Goal: Transaction & Acquisition: Purchase product/service

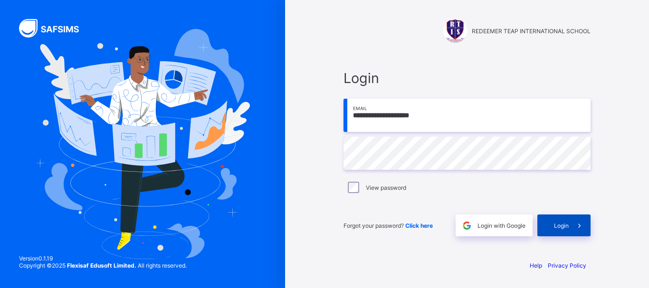
click at [568, 225] on span "Login" at bounding box center [561, 225] width 15 height 7
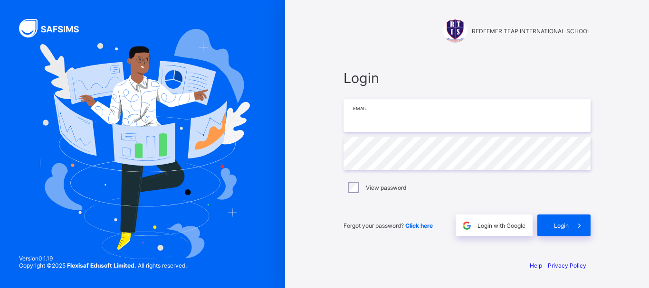
type input "**********"
click at [422, 224] on span "Click here" at bounding box center [419, 225] width 28 height 7
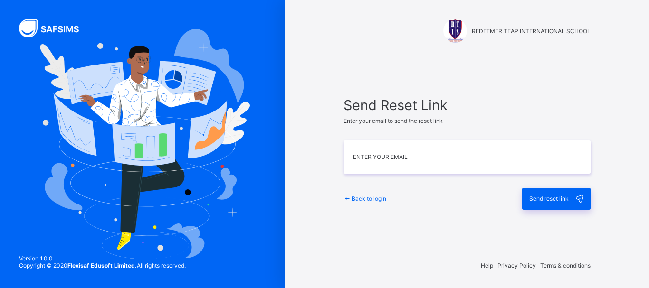
type input "**********"
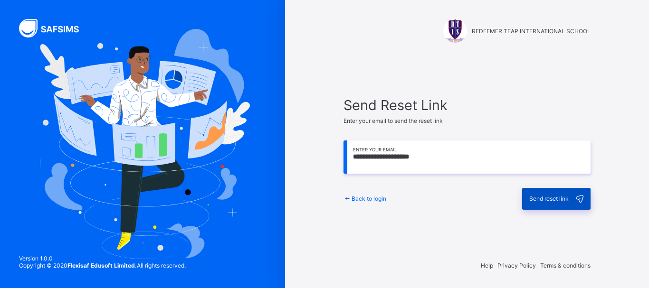
click at [545, 197] on span "Send reset link" at bounding box center [548, 198] width 39 height 7
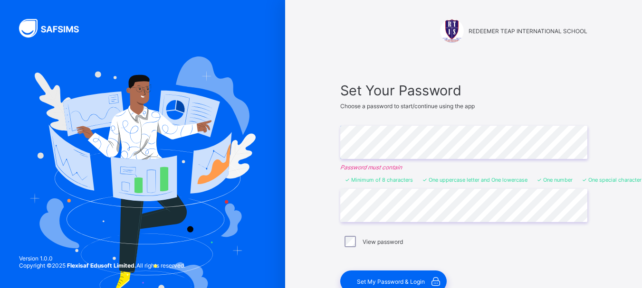
click at [335, 181] on div "Set Your Password Choose a password to start/continue using the app Enter Passw…" at bounding box center [464, 188] width 266 height 230
click at [341, 233] on div "Set Your Password Choose a password to start/continue using the app Enter Passw…" at bounding box center [464, 188] width 266 height 230
click at [408, 278] on span "Set My Password & Login" at bounding box center [391, 281] width 68 height 7
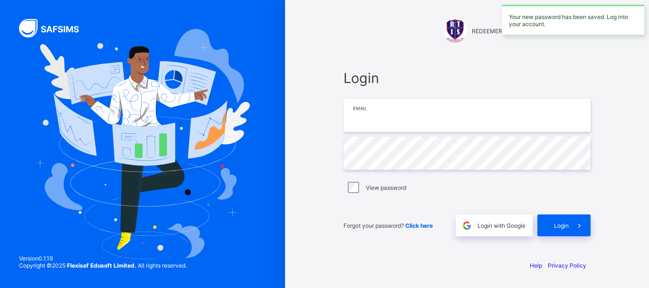
type input "**********"
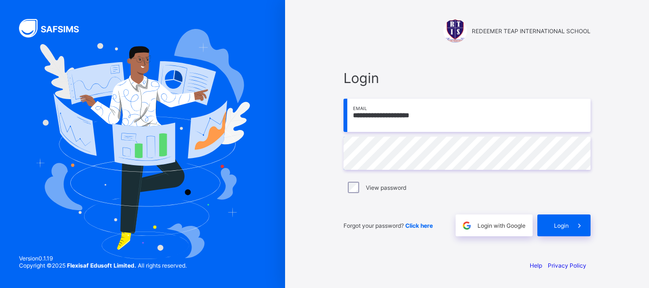
click at [381, 189] on label "View password" at bounding box center [386, 187] width 40 height 7
click at [565, 223] on span "Login" at bounding box center [561, 225] width 15 height 7
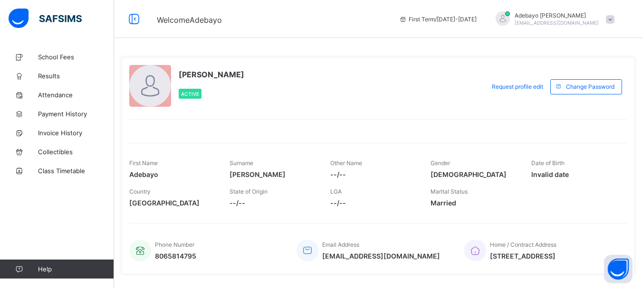
scroll to position [24, 0]
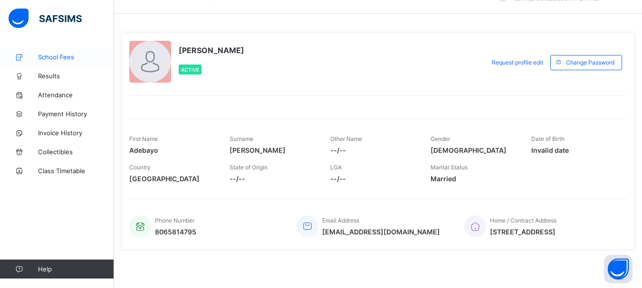
click at [49, 57] on span "School Fees" at bounding box center [76, 57] width 76 height 8
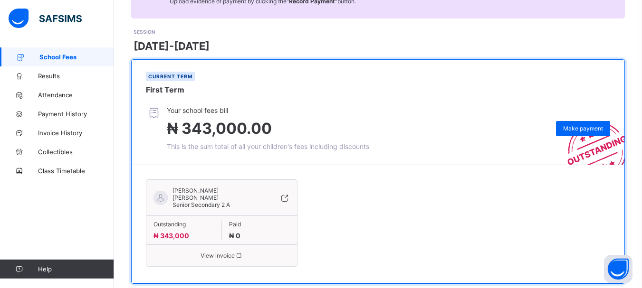
scroll to position [126, 0]
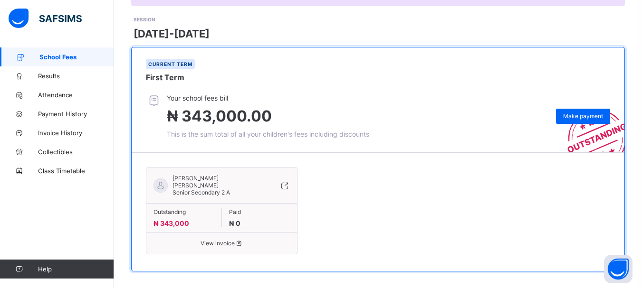
click at [213, 240] on span "View invoice" at bounding box center [221, 243] width 136 height 7
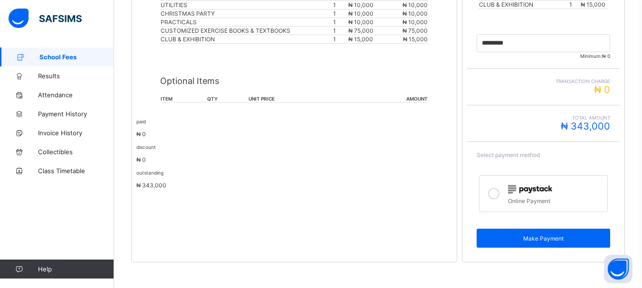
scroll to position [327, 0]
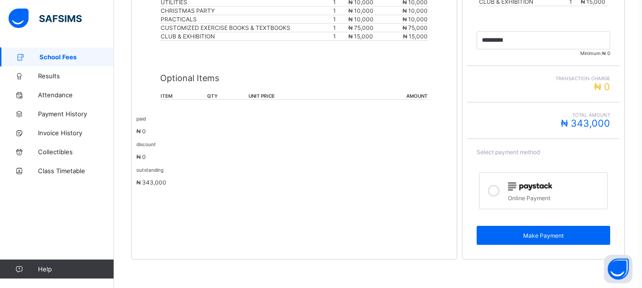
click at [158, 126] on div "paid ₦ 0" at bounding box center [294, 125] width 316 height 20
click at [166, 94] on th "item" at bounding box center [183, 96] width 47 height 7
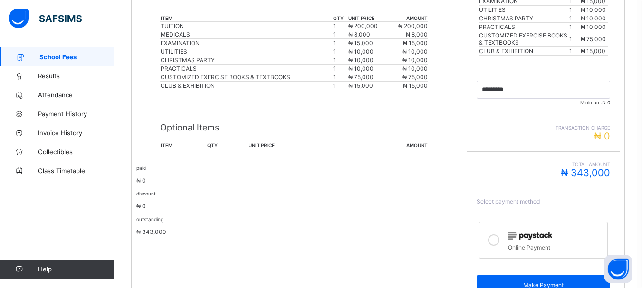
scroll to position [275, 0]
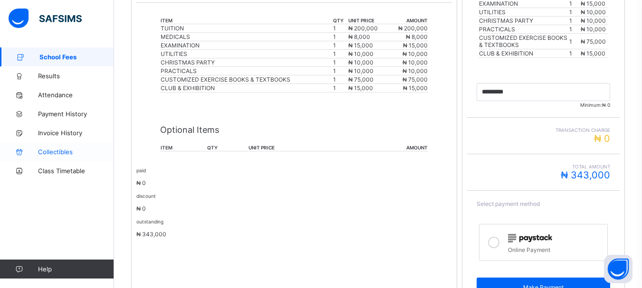
click at [68, 152] on span "Collectibles" at bounding box center [76, 152] width 76 height 8
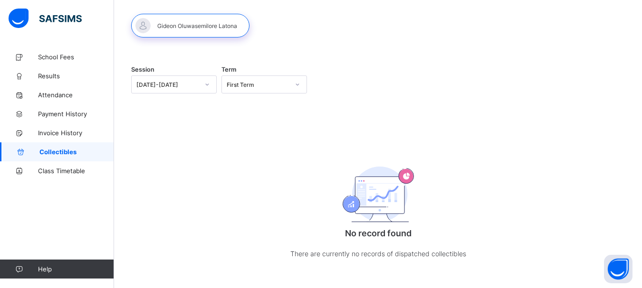
scroll to position [66, 0]
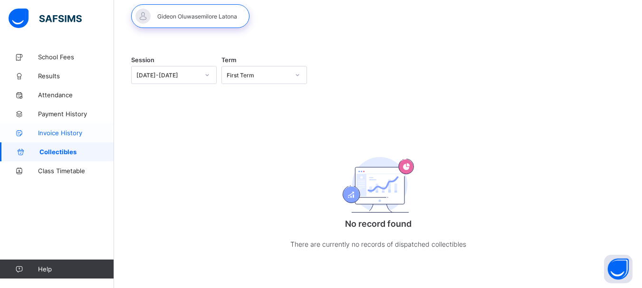
click at [57, 135] on span "Invoice History" at bounding box center [76, 133] width 76 height 8
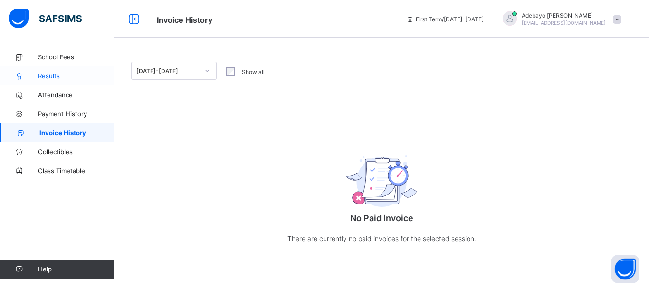
click at [54, 73] on span "Results" at bounding box center [76, 76] width 76 height 8
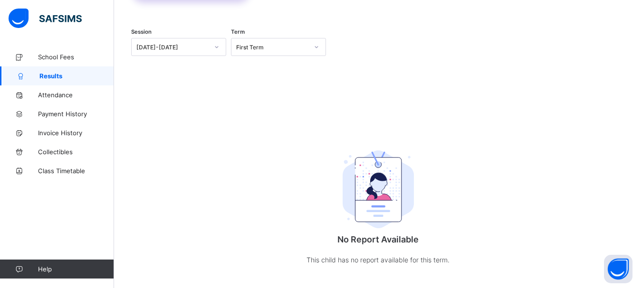
scroll to position [74, 0]
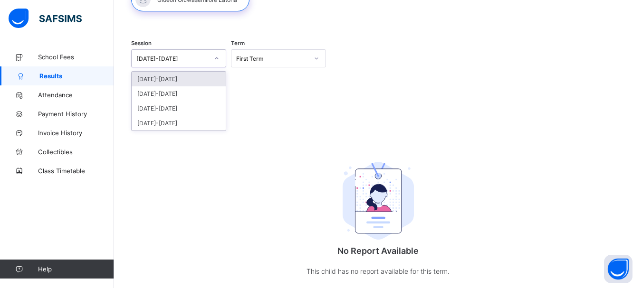
click at [218, 57] on icon at bounding box center [217, 59] width 6 height 10
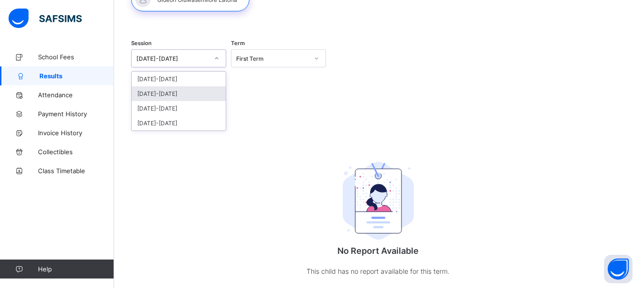
click at [158, 92] on div "2024-2025" at bounding box center [179, 93] width 94 height 15
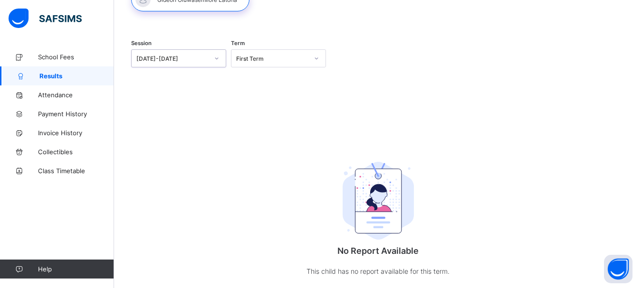
click at [318, 59] on icon at bounding box center [316, 58] width 3 height 2
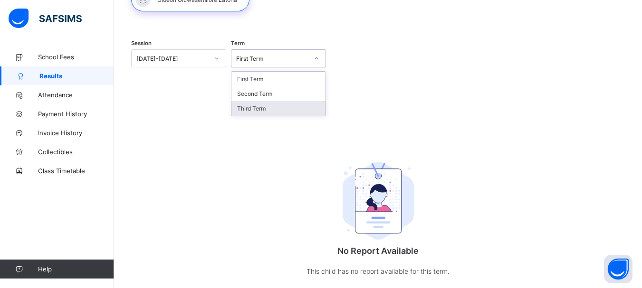
click at [261, 107] on div "Third Term" at bounding box center [278, 108] width 94 height 15
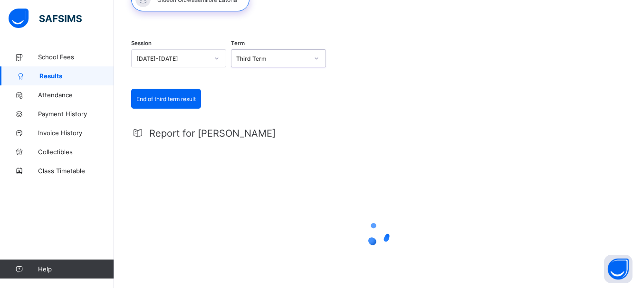
scroll to position [0, 0]
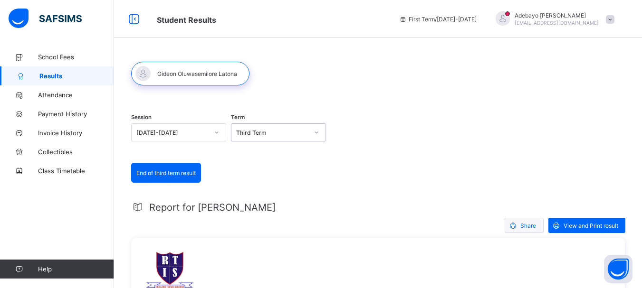
click at [529, 223] on span "Share" at bounding box center [528, 225] width 16 height 7
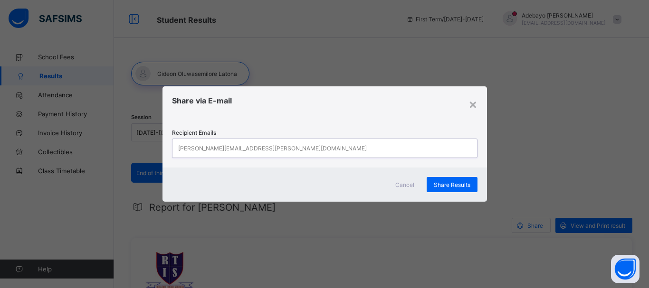
click at [240, 145] on div "john.doe@flexisaf.com" at bounding box center [315, 148] width 287 height 19
type input "*"
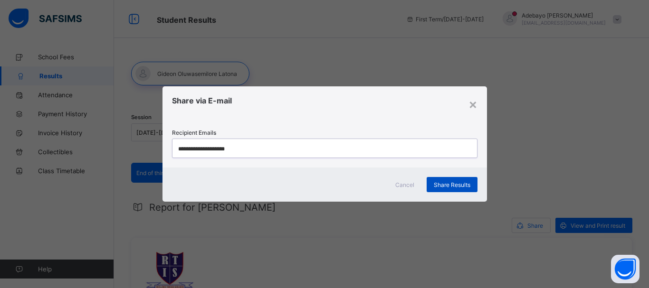
type input "**********"
click at [447, 184] on span "Share Results" at bounding box center [452, 185] width 37 height 7
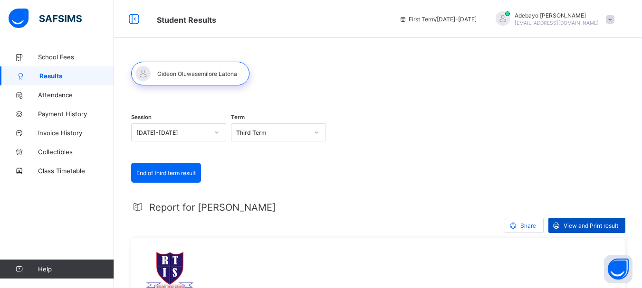
click at [590, 225] on span "View and Print result" at bounding box center [591, 225] width 55 height 7
click at [67, 55] on span "School Fees" at bounding box center [76, 57] width 76 height 8
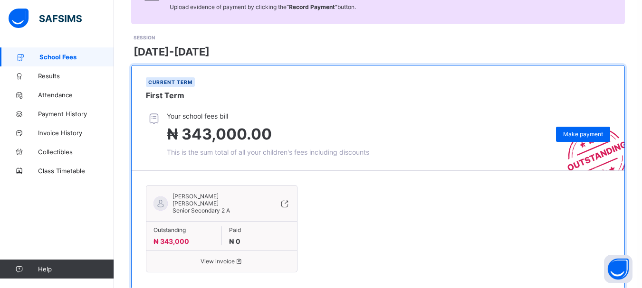
scroll to position [126, 0]
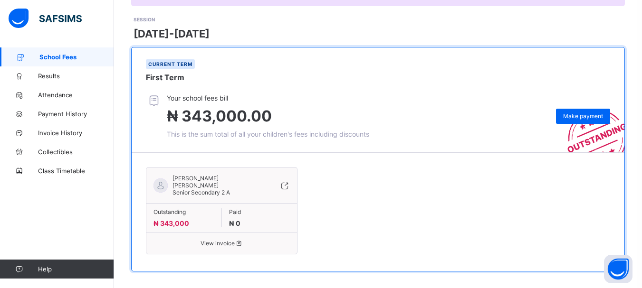
click at [223, 240] on span "View invoice" at bounding box center [221, 243] width 136 height 7
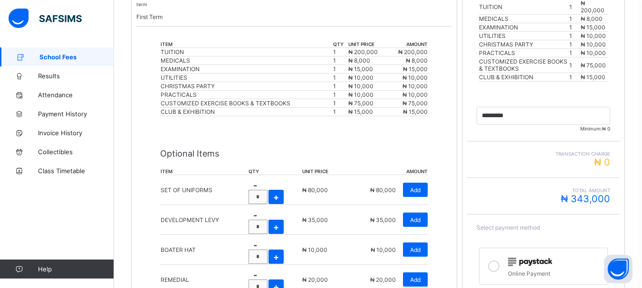
scroll to position [252, 0]
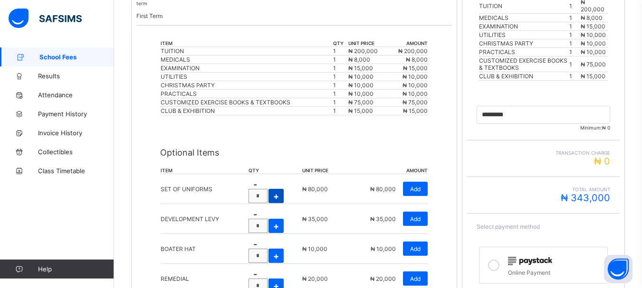
click at [279, 192] on span "+" at bounding box center [276, 197] width 6 height 10
click at [252, 185] on span "-" at bounding box center [254, 185] width 4 height 10
type input "*"
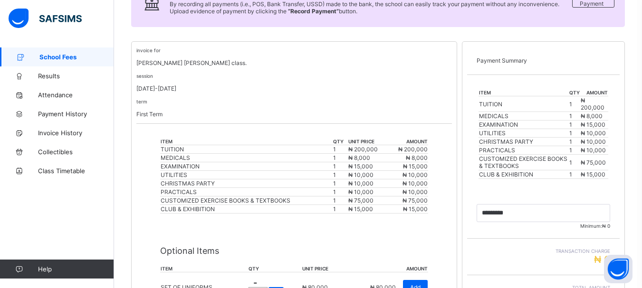
scroll to position [155, 0]
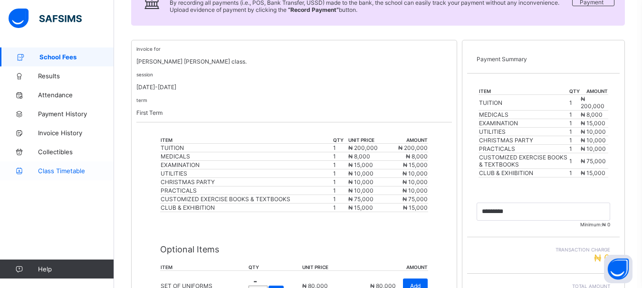
click at [70, 169] on span "Class Timetable" at bounding box center [76, 171] width 76 height 8
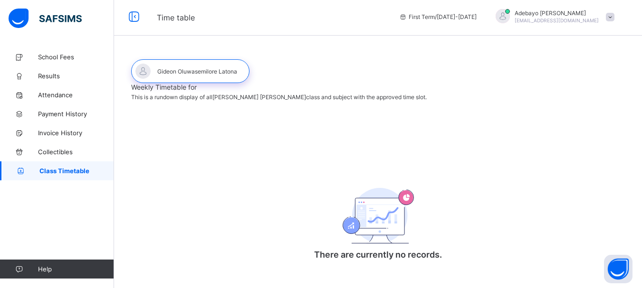
scroll to position [22, 0]
click at [391, 214] on img at bounding box center [378, 216] width 71 height 56
click at [361, 255] on p "There are currently no records." at bounding box center [378, 255] width 190 height 10
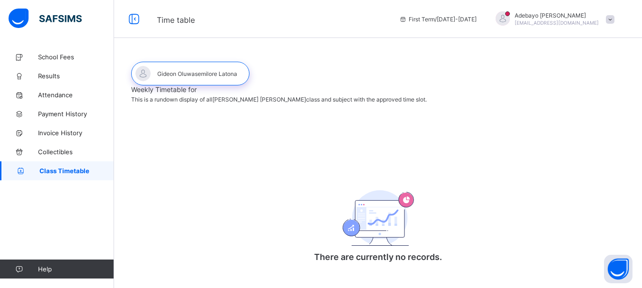
click at [614, 19] on span at bounding box center [610, 19] width 9 height 9
click at [473, 47] on div "Weekly Timetable for This is a rundown display of all Gideon Oluwasemilore Lato…" at bounding box center [378, 145] width 528 height 291
click at [137, 20] on icon at bounding box center [134, 19] width 16 height 14
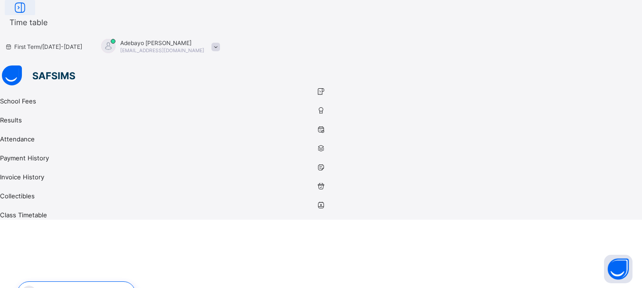
click at [28, 15] on icon at bounding box center [20, 8] width 16 height 14
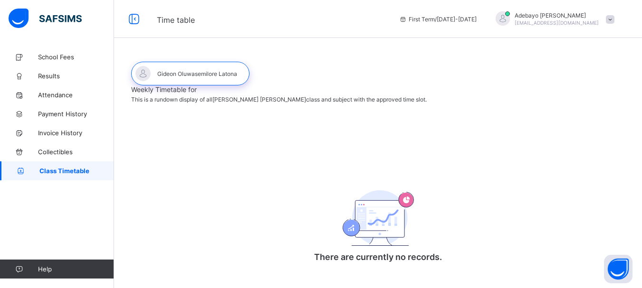
click at [147, 75] on div at bounding box center [190, 74] width 118 height 24
click at [510, 20] on div at bounding box center [503, 18] width 14 height 14
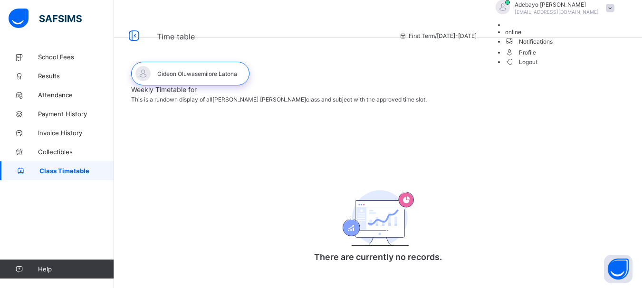
click at [540, 50] on div "Weekly Timetable for This is a rundown display of all Gideon Oluwasemilore Lato…" at bounding box center [378, 169] width 528 height 243
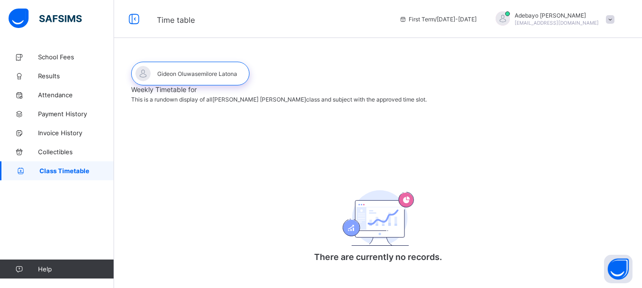
click at [614, 19] on span at bounding box center [610, 19] width 9 height 9
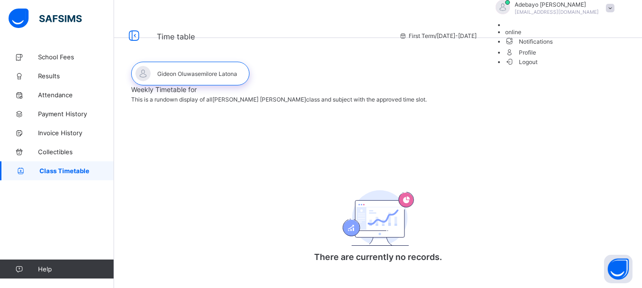
click at [506, 64] on div "Weekly Timetable for This is a rundown display of all Gideon Oluwasemilore Lato…" at bounding box center [378, 169] width 528 height 243
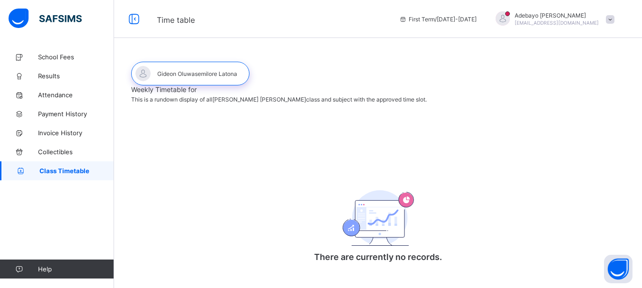
click at [335, 25] on div "Time table First Term / 2025-2026 Adebayo Latona bilato2003@yahoo.com" at bounding box center [321, 19] width 642 height 38
click at [148, 71] on div at bounding box center [190, 74] width 118 height 24
click at [178, 71] on div at bounding box center [190, 74] width 118 height 24
click at [68, 54] on span "School Fees" at bounding box center [76, 57] width 76 height 8
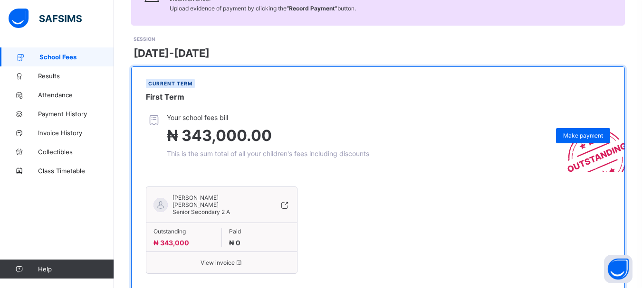
scroll to position [126, 0]
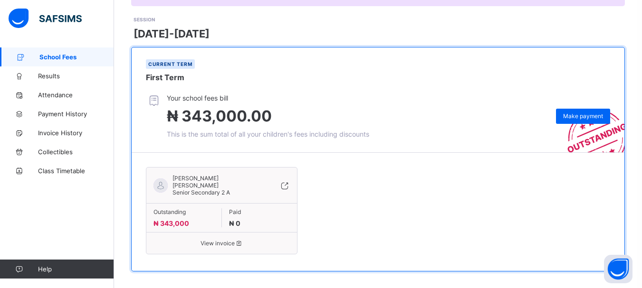
click at [213, 240] on span "View invoice" at bounding box center [221, 243] width 136 height 7
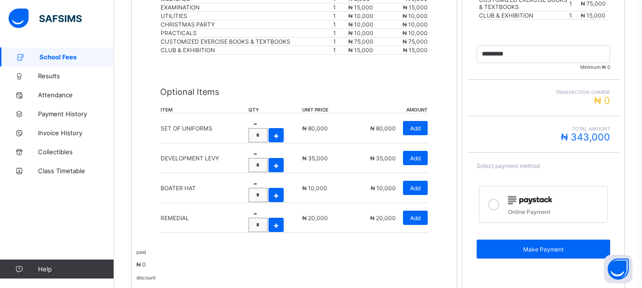
scroll to position [326, 0]
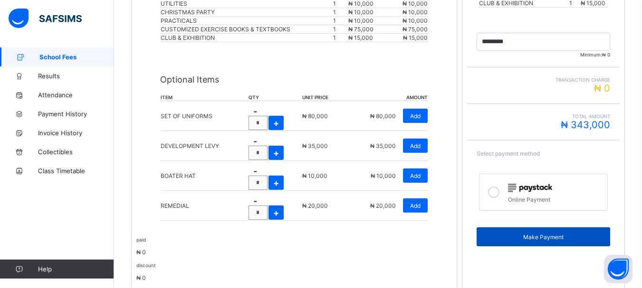
click at [554, 240] on span "Make Payment" at bounding box center [543, 237] width 119 height 7
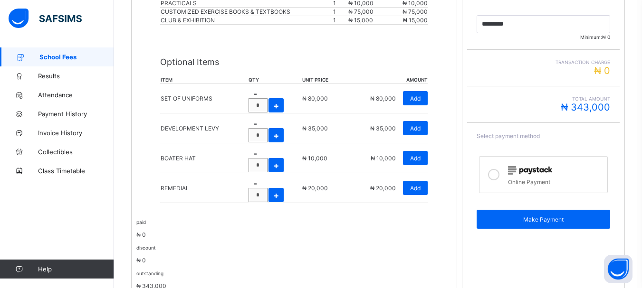
scroll to position [344, 0]
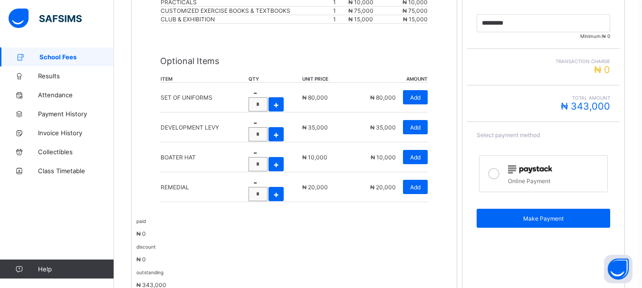
click at [498, 175] on icon at bounding box center [493, 173] width 11 height 11
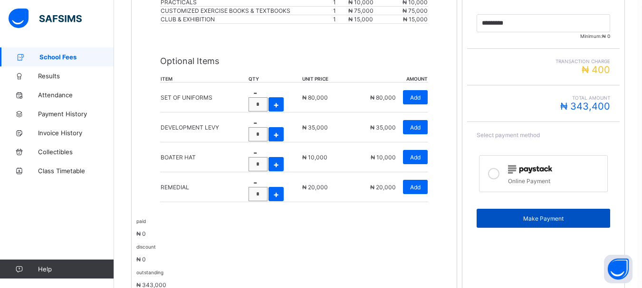
click at [548, 216] on span "Make Payment" at bounding box center [543, 218] width 119 height 7
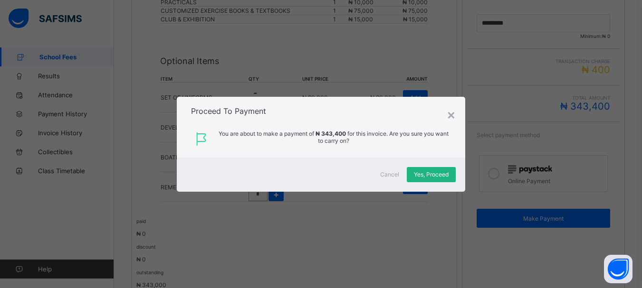
click at [439, 170] on div "Yes, Proceed" at bounding box center [431, 174] width 49 height 15
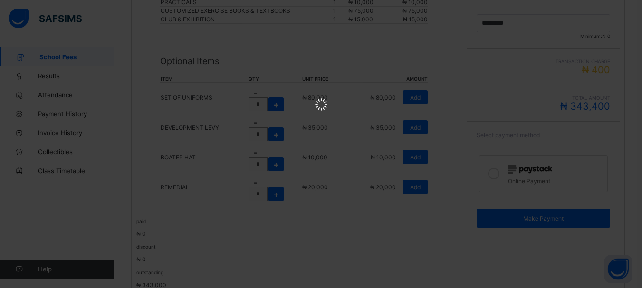
scroll to position [0, 0]
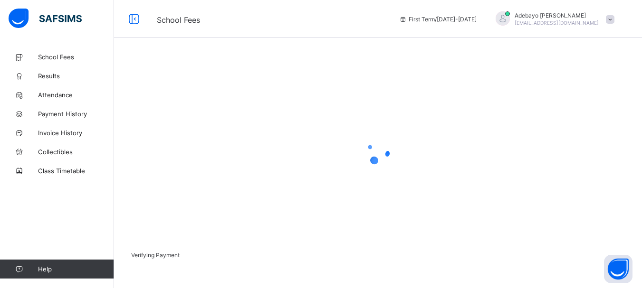
scroll to position [75, 0]
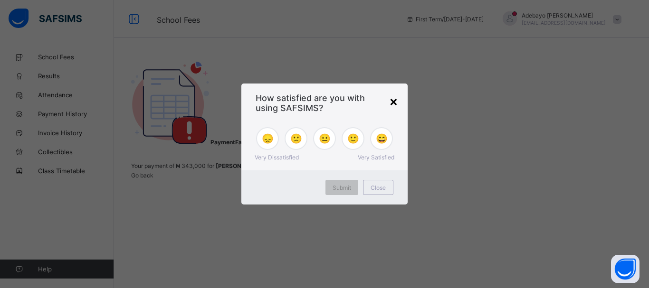
click at [391, 100] on div "×" at bounding box center [393, 101] width 9 height 16
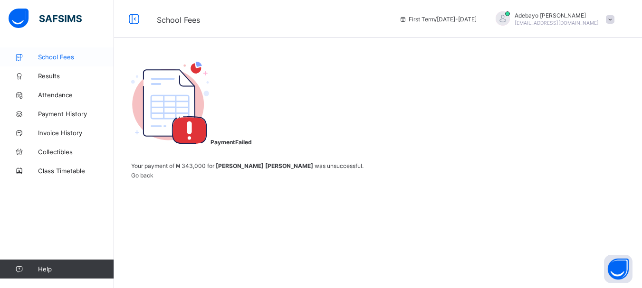
click at [48, 54] on span "School Fees" at bounding box center [76, 57] width 76 height 8
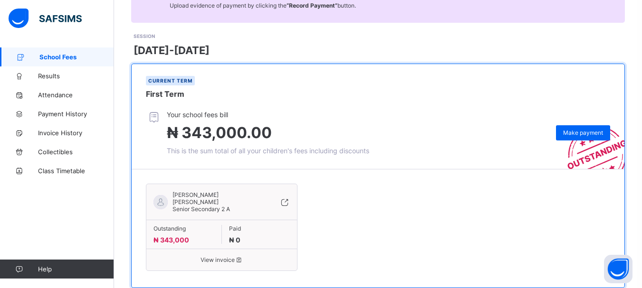
scroll to position [113, 0]
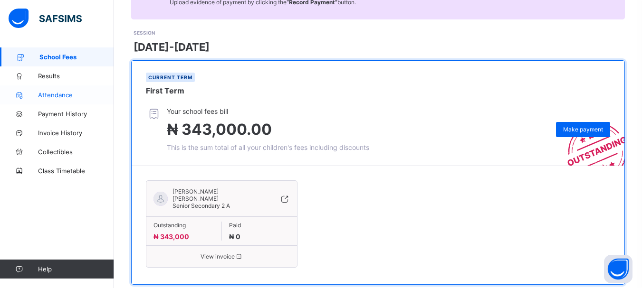
click at [64, 94] on span "Attendance" at bounding box center [76, 95] width 76 height 8
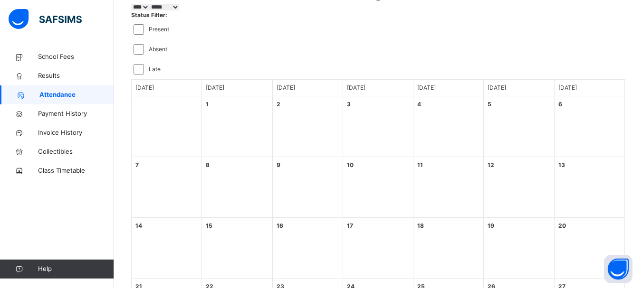
scroll to position [105, 0]
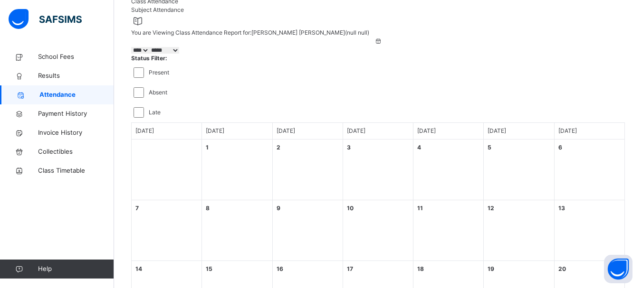
click at [226, 140] on div "1 Monday" at bounding box center [237, 170] width 70 height 61
click at [149, 54] on select "**** **** **** **** ****" at bounding box center [140, 50] width 18 height 7
click at [268, 149] on div "1 Monday" at bounding box center [237, 170] width 70 height 61
click at [50, 54] on span "School Fees" at bounding box center [76, 57] width 76 height 10
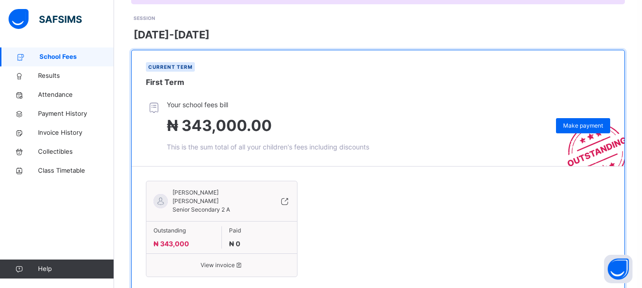
scroll to position [132, 0]
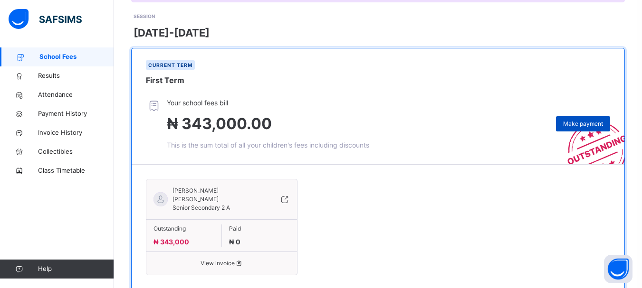
click at [594, 125] on span "Make payment" at bounding box center [583, 124] width 40 height 9
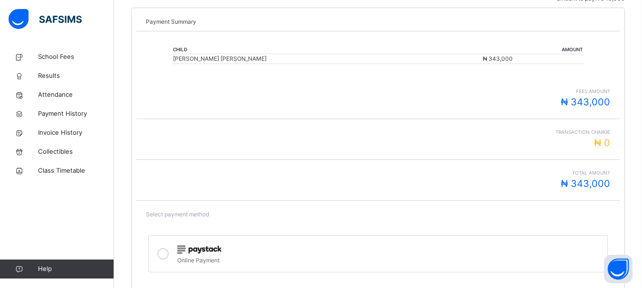
scroll to position [214, 0]
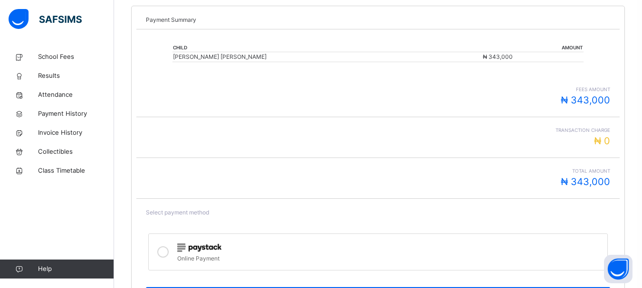
click at [169, 247] on icon at bounding box center [162, 252] width 11 height 11
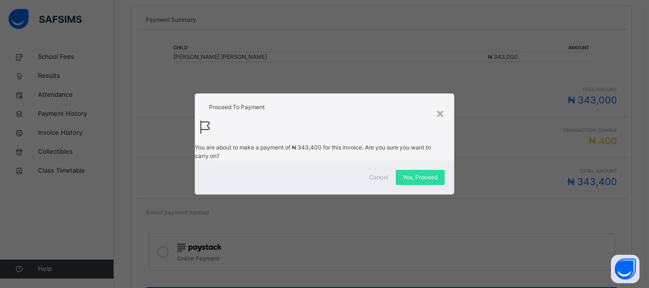
click at [384, 182] on span "Cancel" at bounding box center [378, 177] width 19 height 9
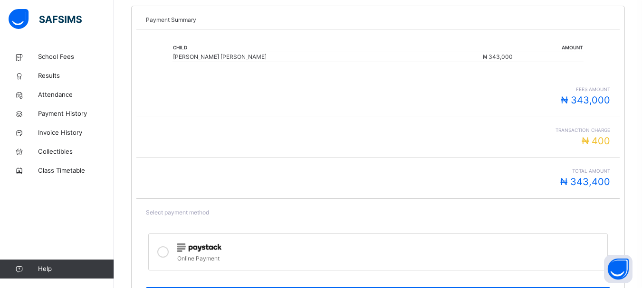
click at [169, 247] on icon at bounding box center [162, 252] width 11 height 11
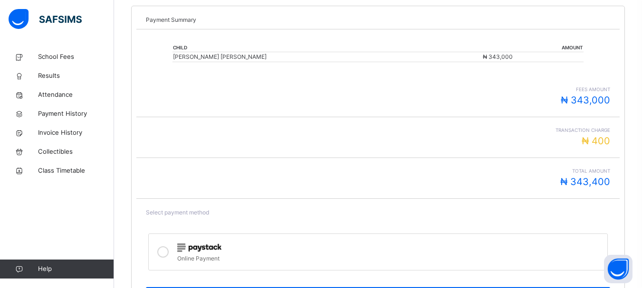
click at [169, 247] on icon at bounding box center [162, 252] width 11 height 11
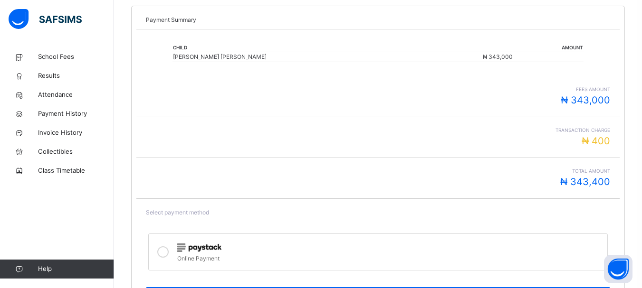
click at [58, 59] on span "School Fees" at bounding box center [76, 57] width 76 height 10
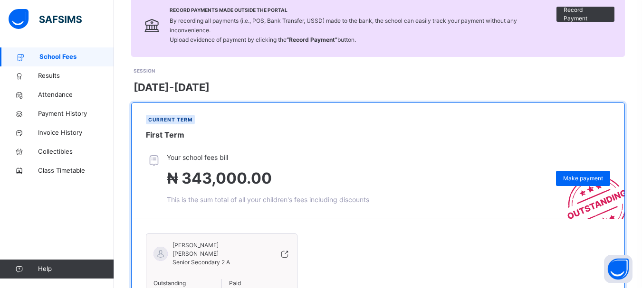
scroll to position [151, 0]
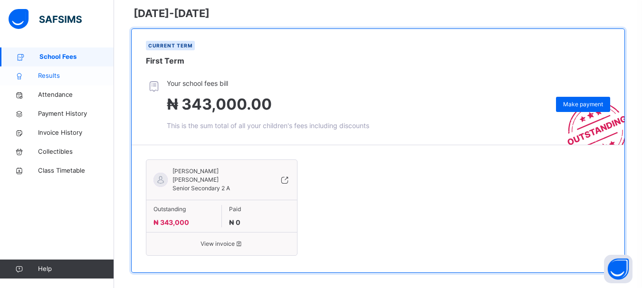
click at [59, 77] on span "Results" at bounding box center [76, 76] width 76 height 10
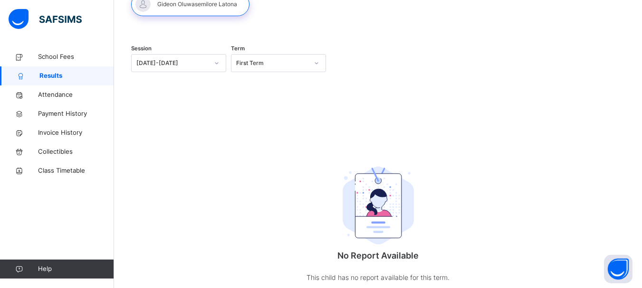
scroll to position [98, 0]
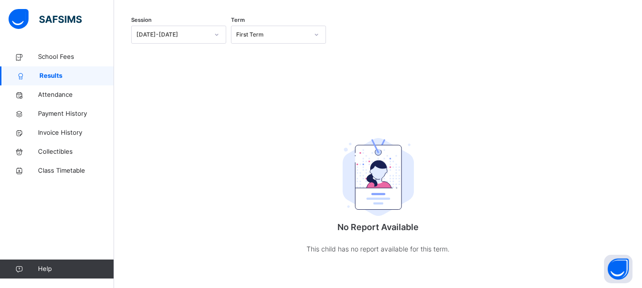
click at [220, 32] on icon at bounding box center [217, 35] width 6 height 10
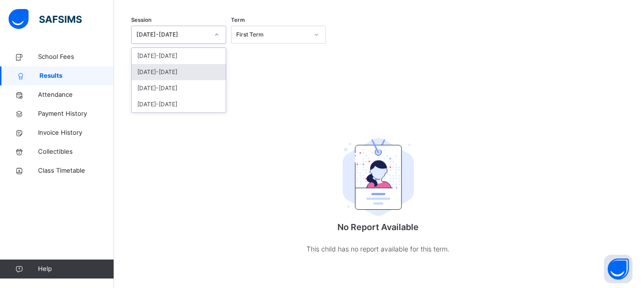
click at [166, 74] on div "2024-2025" at bounding box center [179, 72] width 94 height 16
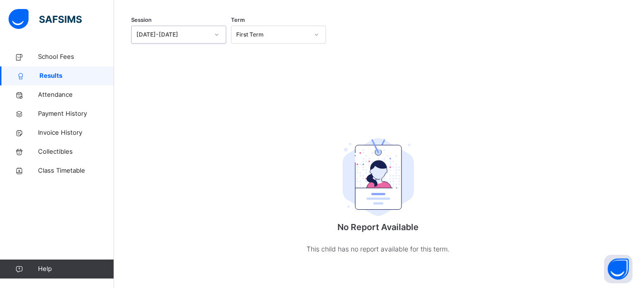
click at [317, 34] on icon at bounding box center [317, 35] width 6 height 10
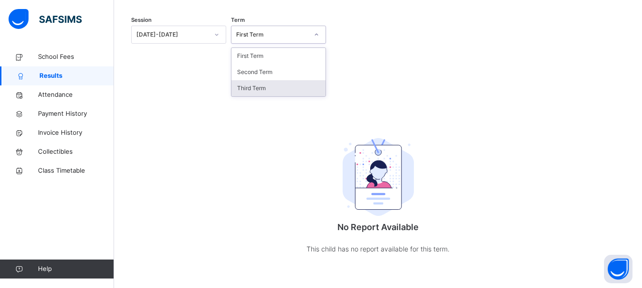
click at [256, 88] on div "Third Term" at bounding box center [278, 88] width 94 height 16
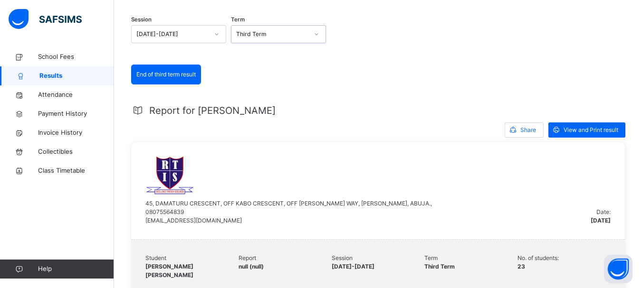
scroll to position [88, 0]
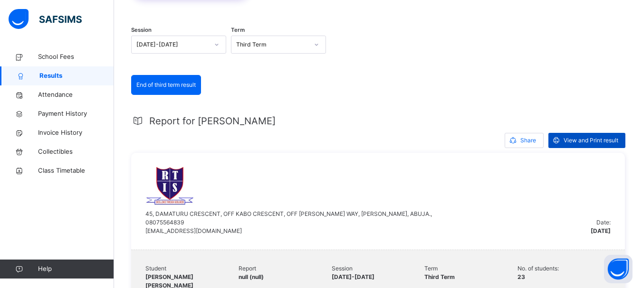
click at [581, 138] on span "View and Print result" at bounding box center [591, 140] width 55 height 9
click at [62, 52] on span "School Fees" at bounding box center [76, 57] width 76 height 10
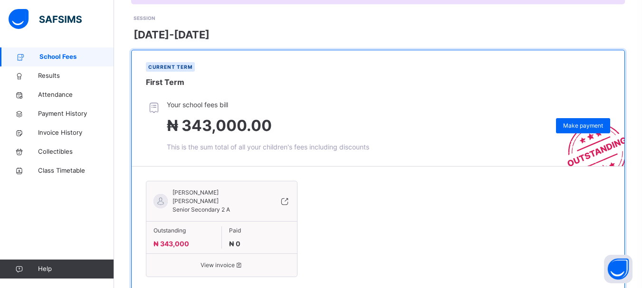
scroll to position [129, 0]
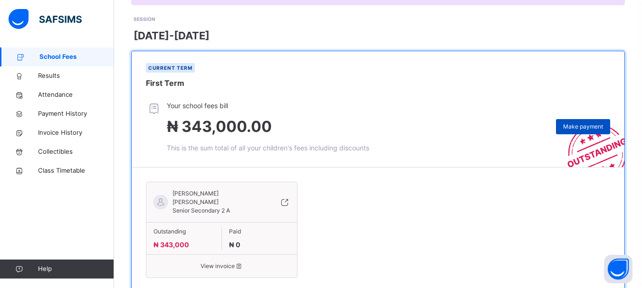
click at [589, 123] on span "Make payment" at bounding box center [583, 127] width 40 height 9
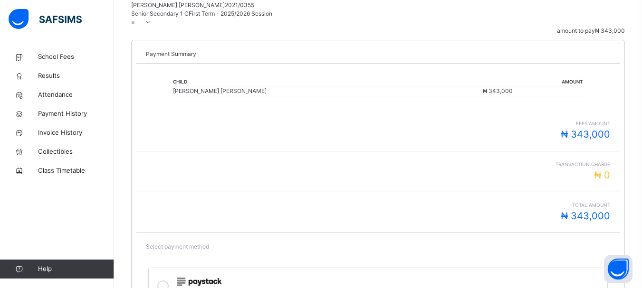
scroll to position [214, 0]
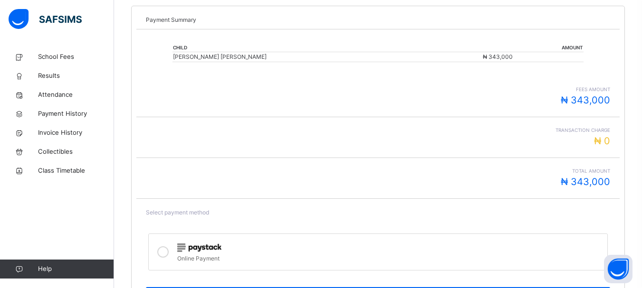
click at [169, 247] on icon at bounding box center [162, 252] width 11 height 11
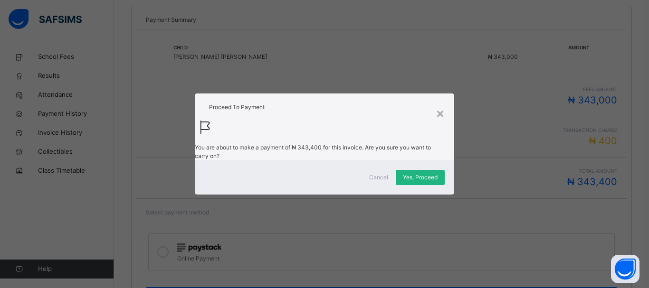
click at [424, 182] on span "Yes, Proceed" at bounding box center [420, 177] width 35 height 9
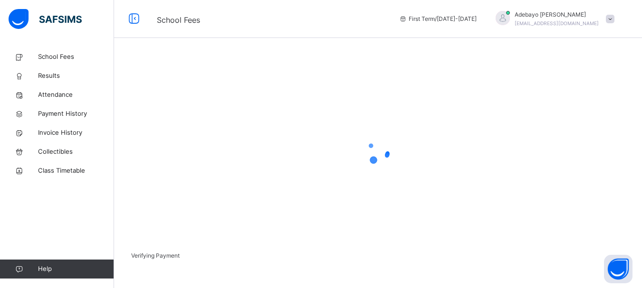
scroll to position [79, 0]
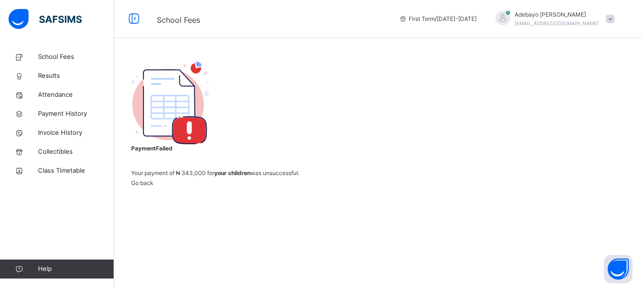
scroll to position [73, 0]
click at [153, 187] on span "Go back" at bounding box center [142, 183] width 22 height 7
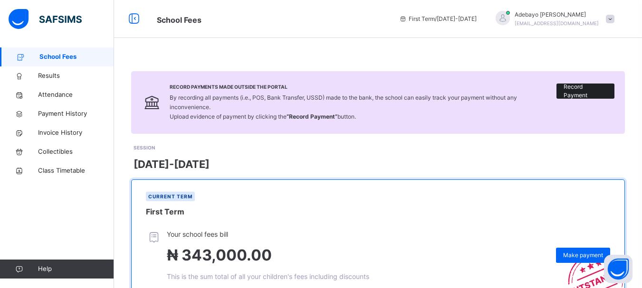
click at [580, 89] on span "Record Payment" at bounding box center [586, 91] width 44 height 17
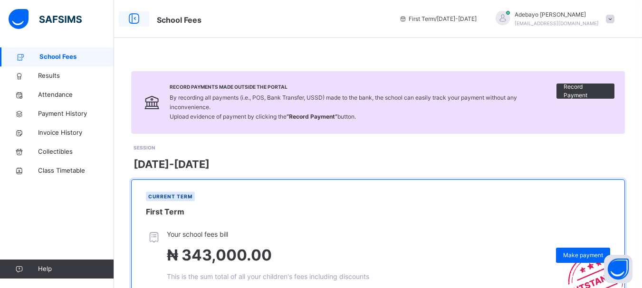
click at [134, 20] on icon at bounding box center [134, 18] width 16 height 17
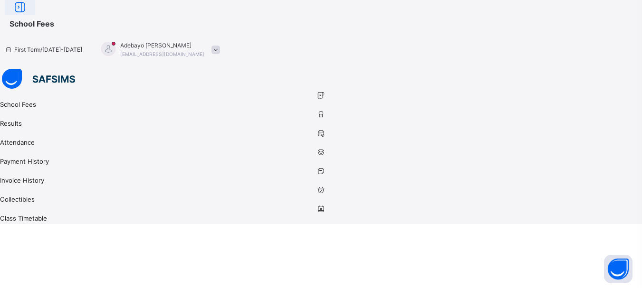
click at [28, 16] on icon at bounding box center [20, 7] width 16 height 17
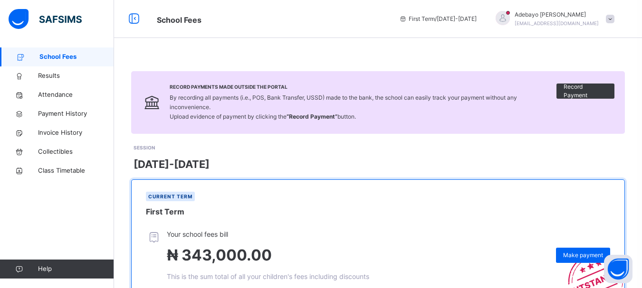
click at [50, 57] on span "School Fees" at bounding box center [76, 57] width 75 height 10
click at [22, 23] on img at bounding box center [45, 19] width 73 height 20
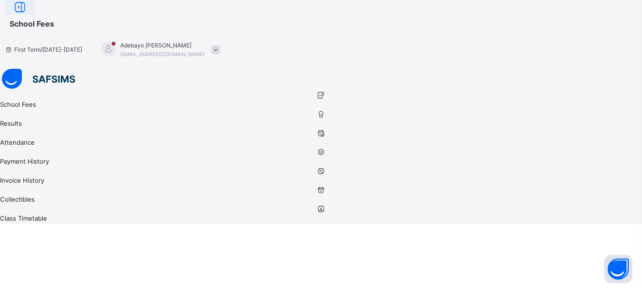
click at [28, 16] on icon at bounding box center [20, 7] width 16 height 17
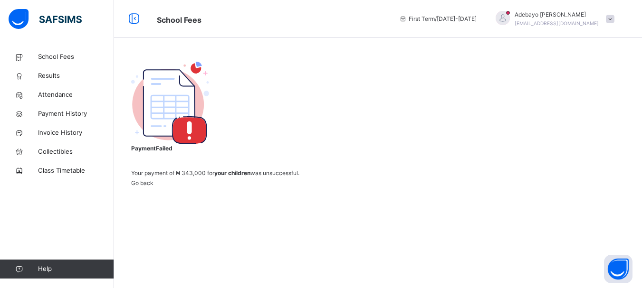
scroll to position [73, 0]
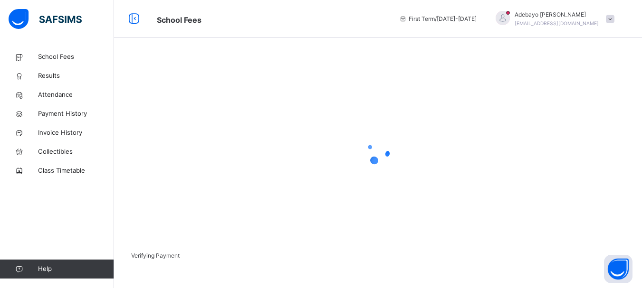
scroll to position [79, 0]
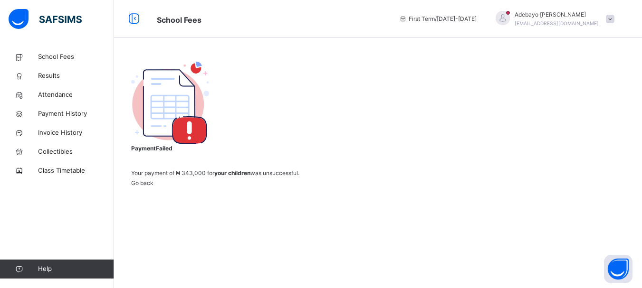
scroll to position [73, 0]
click at [60, 55] on span "School Fees" at bounding box center [76, 57] width 76 height 10
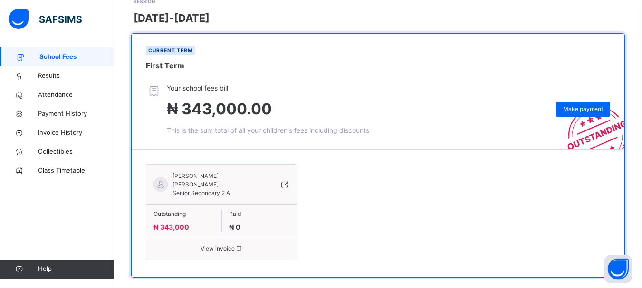
scroll to position [151, 0]
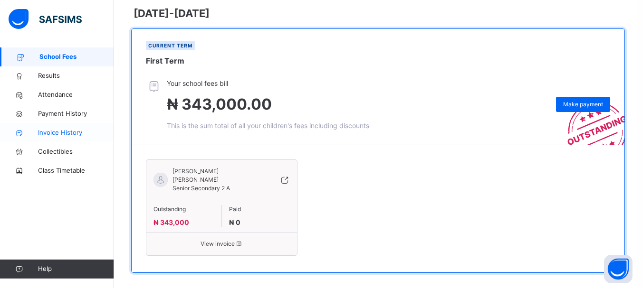
click at [49, 132] on span "Invoice History" at bounding box center [76, 133] width 76 height 10
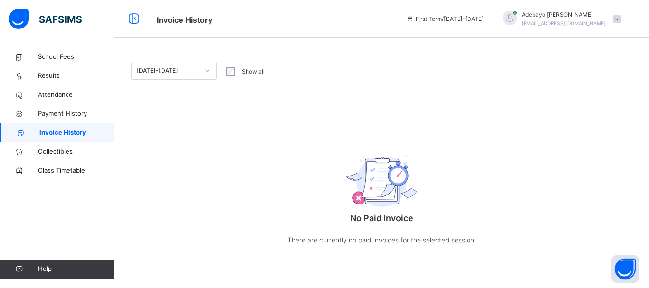
click at [211, 71] on div at bounding box center [207, 70] width 16 height 15
click at [258, 90] on div "2025-2026 Show all No Paid Invoice There are currently no paid invoices for the…" at bounding box center [381, 164] width 535 height 232
click at [69, 114] on span "Payment History" at bounding box center [76, 114] width 76 height 10
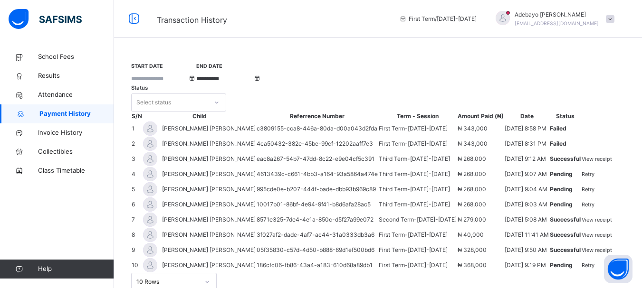
click at [219, 102] on icon at bounding box center [216, 103] width 3 height 2
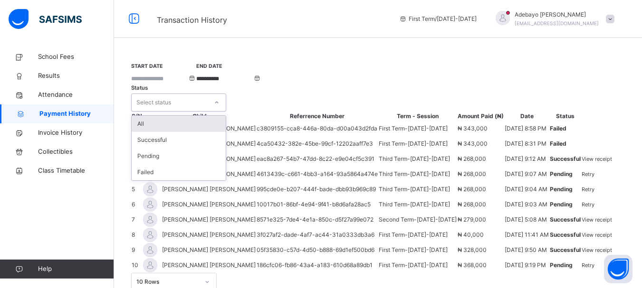
click at [220, 98] on icon at bounding box center [217, 103] width 6 height 10
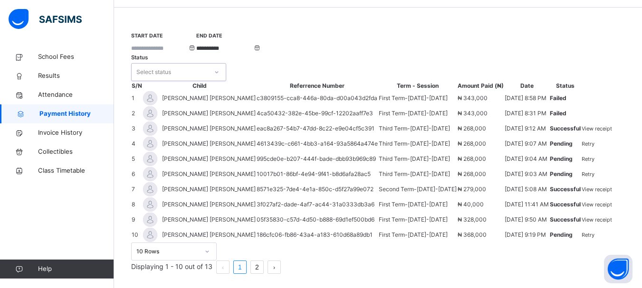
scroll to position [55, 0]
click at [56, 57] on span "School Fees" at bounding box center [76, 57] width 76 height 10
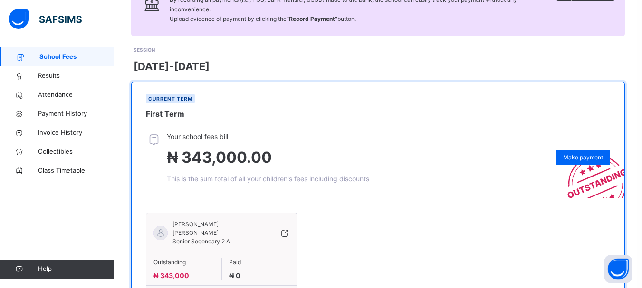
scroll to position [130, 0]
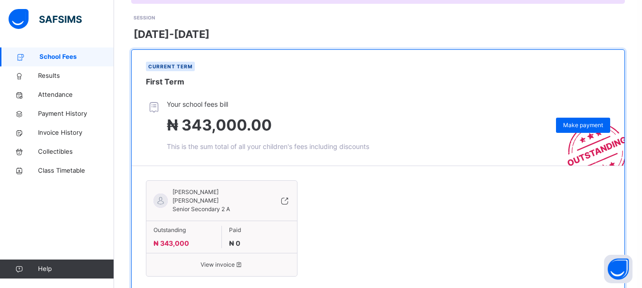
click at [220, 261] on span "View invoice" at bounding box center [221, 265] width 136 height 9
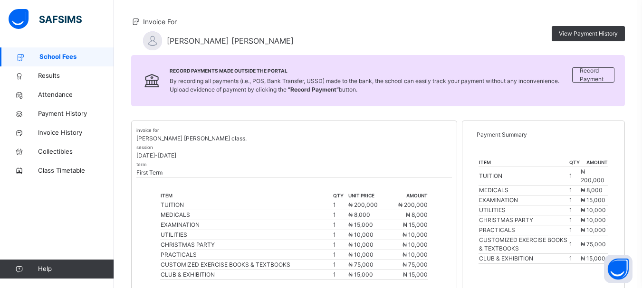
scroll to position [29, 0]
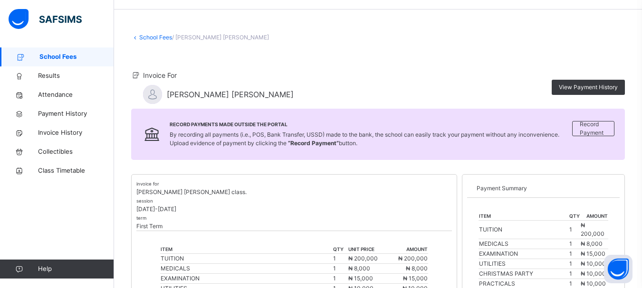
click at [163, 38] on link "School Fees" at bounding box center [155, 37] width 33 height 7
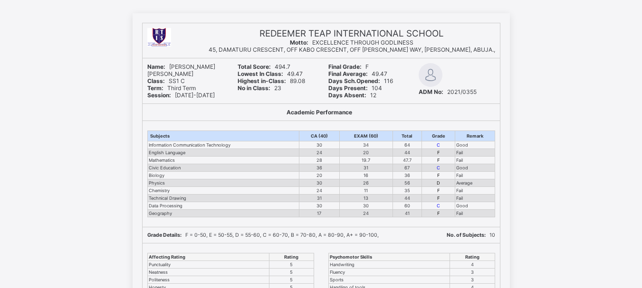
scroll to position [40, 0]
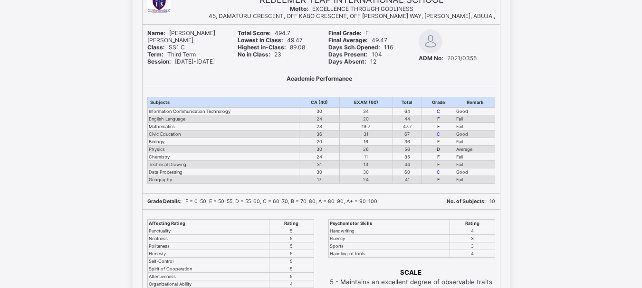
scroll to position [102, 0]
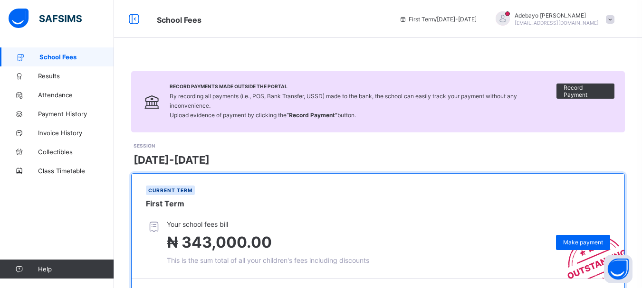
click at [614, 17] on span at bounding box center [610, 19] width 9 height 9
click at [534, 38] on div "First Term / 2025-2026 Adebayo Latona bilato2003@yahoo.com" at bounding box center [518, 19] width 248 height 38
click at [153, 226] on icon at bounding box center [154, 227] width 16 height 14
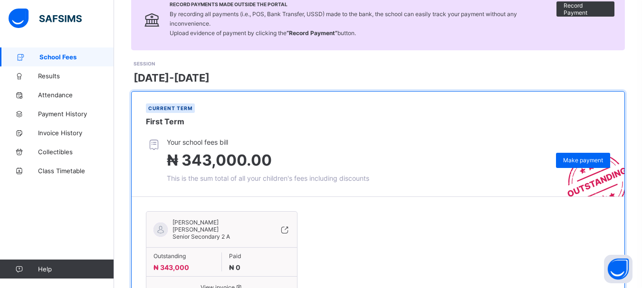
scroll to position [126, 0]
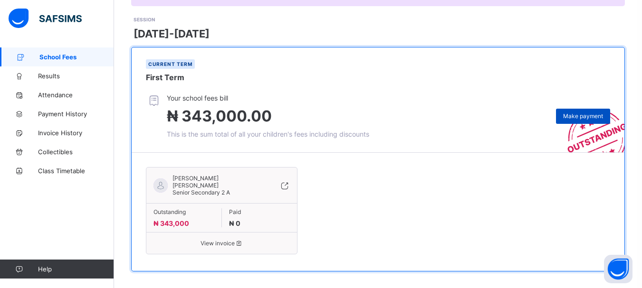
click at [592, 118] on span "Make payment" at bounding box center [583, 116] width 40 height 7
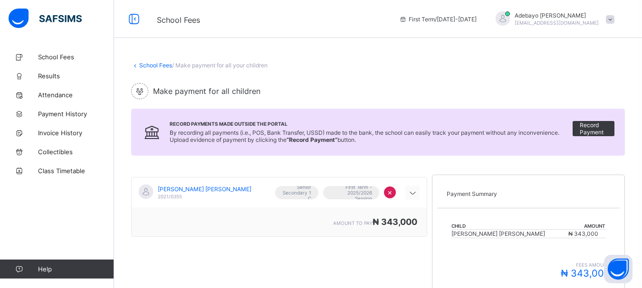
click at [418, 195] on icon at bounding box center [412, 194] width 11 height 10
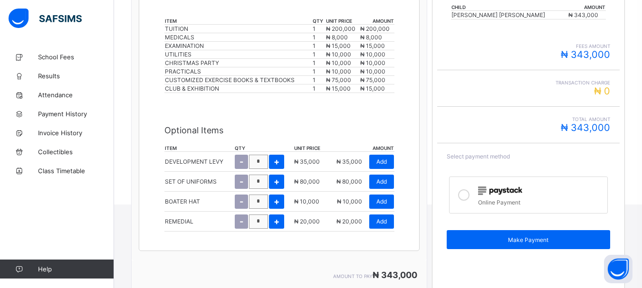
scroll to position [228, 0]
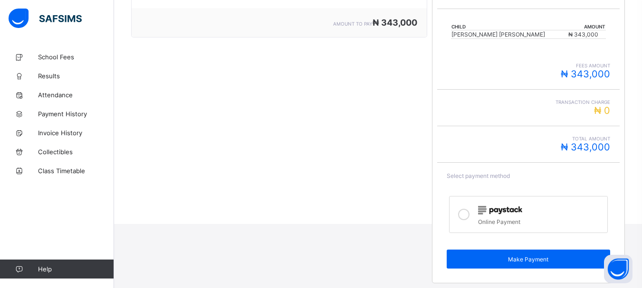
scroll to position [199, 0]
